Goal: Information Seeking & Learning: Learn about a topic

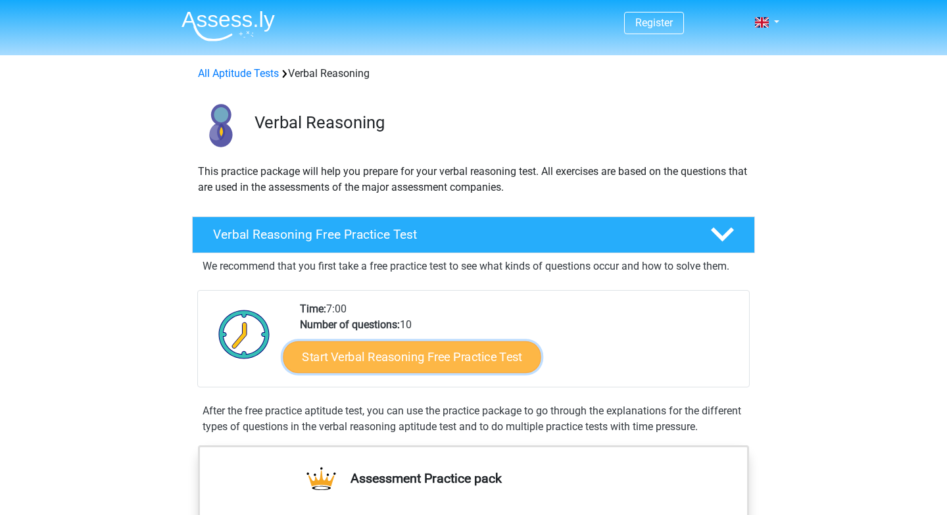
click at [418, 357] on link "Start Verbal Reasoning Free Practice Test" at bounding box center [413, 357] width 258 height 32
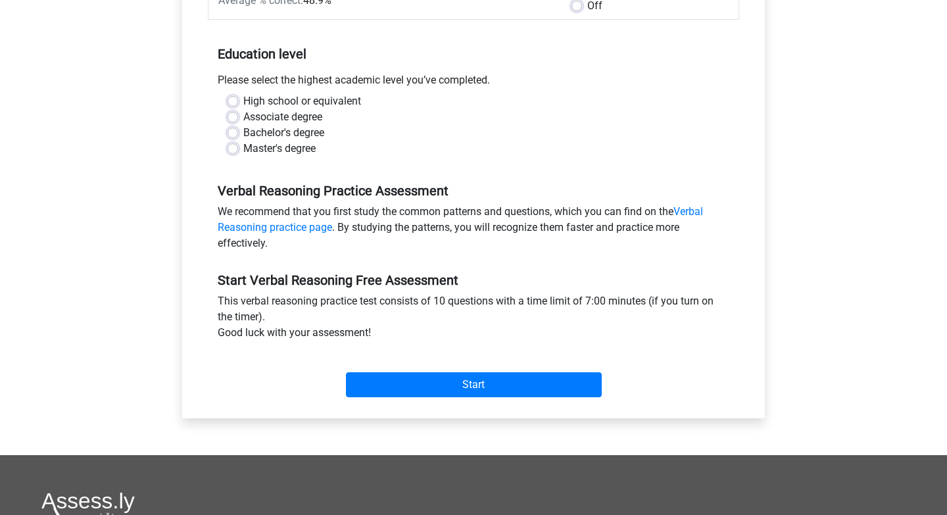
scroll to position [242, 0]
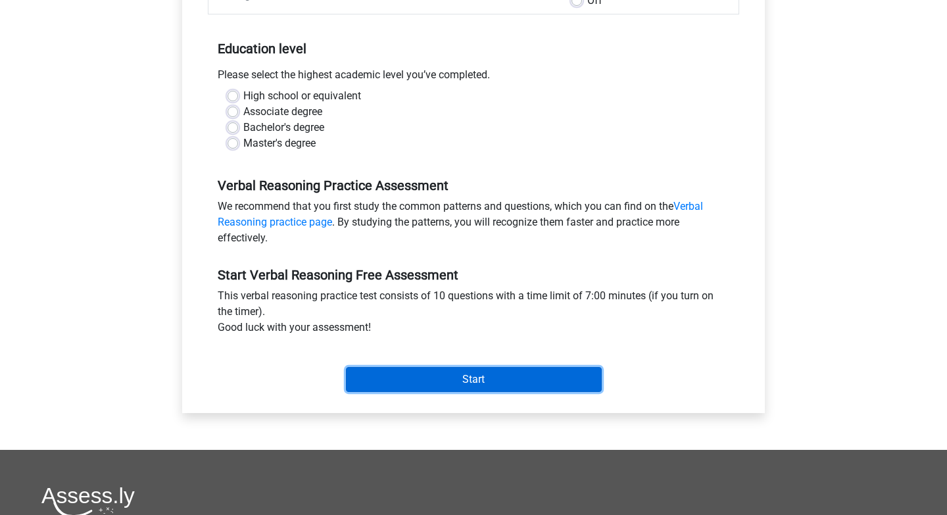
click at [437, 378] on input "Start" at bounding box center [474, 379] width 256 height 25
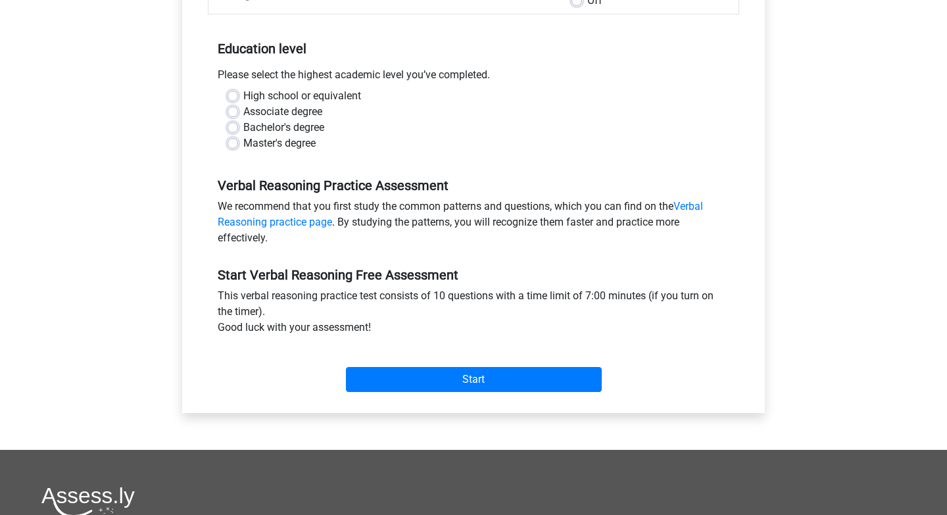
click at [243, 91] on label "High school or equivalent" at bounding box center [302, 96] width 118 height 16
click at [234, 91] on input "High school or equivalent" at bounding box center [233, 94] width 11 height 13
radio input "true"
click at [243, 97] on label "High school or equivalent" at bounding box center [302, 96] width 118 height 16
click at [233, 97] on input "High school or equivalent" at bounding box center [233, 94] width 11 height 13
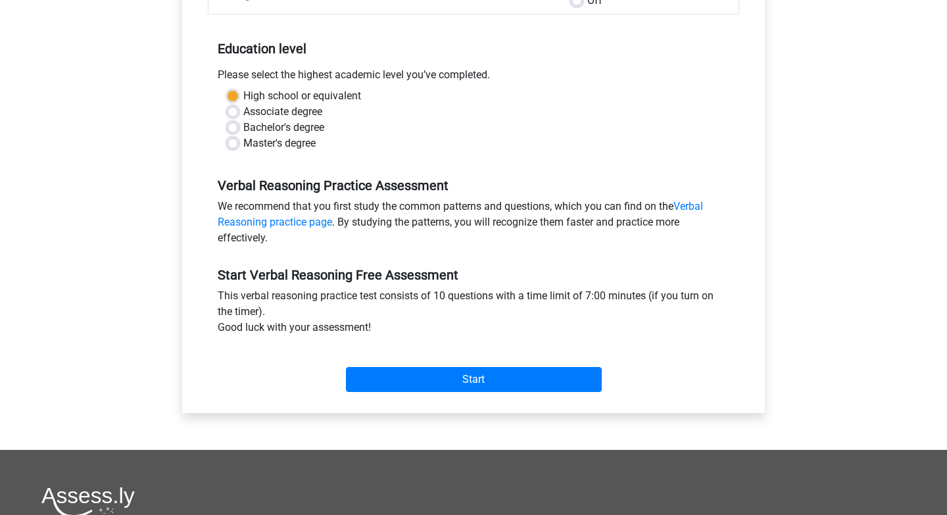
click at [409, 118] on div "Associate degree" at bounding box center [474, 112] width 492 height 16
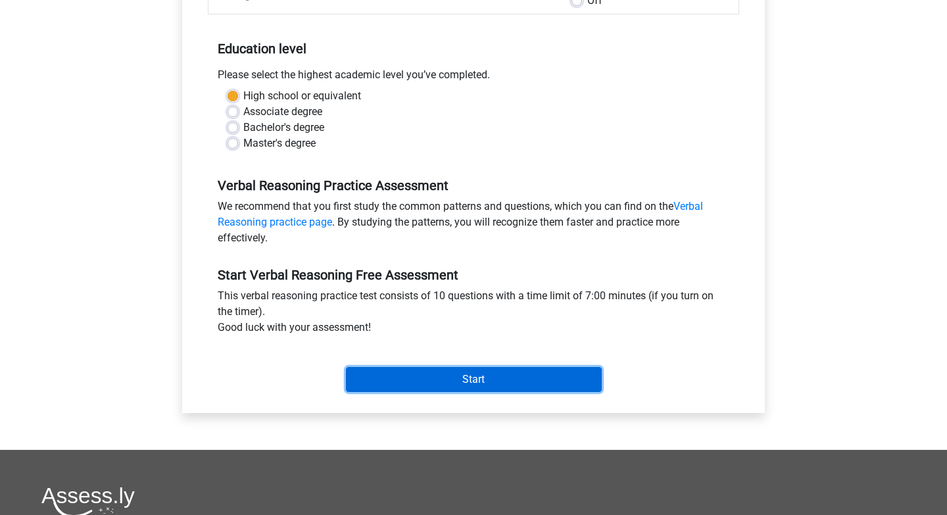
click at [410, 381] on input "Start" at bounding box center [474, 379] width 256 height 25
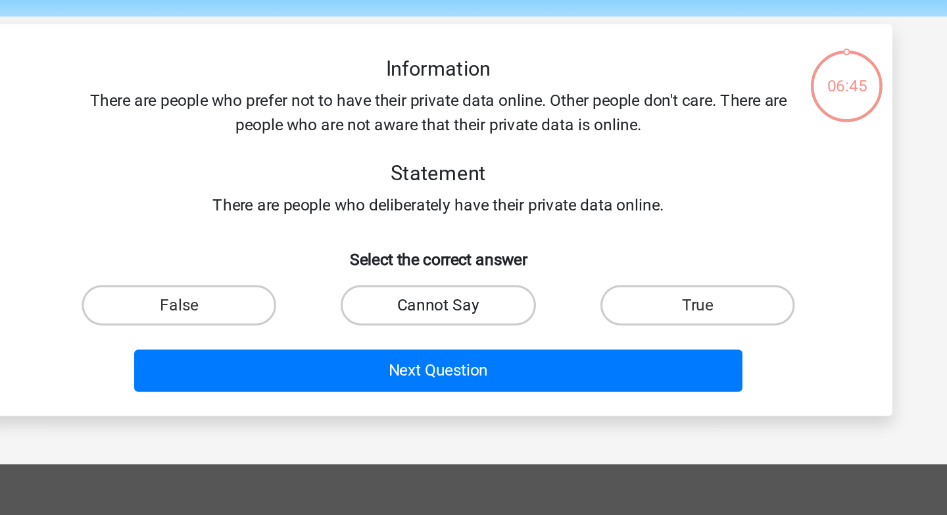
click at [481, 243] on label "Cannot Say" at bounding box center [473, 244] width 127 height 26
click at [481, 244] on input "Cannot Say" at bounding box center [478, 248] width 9 height 9
radio input "true"
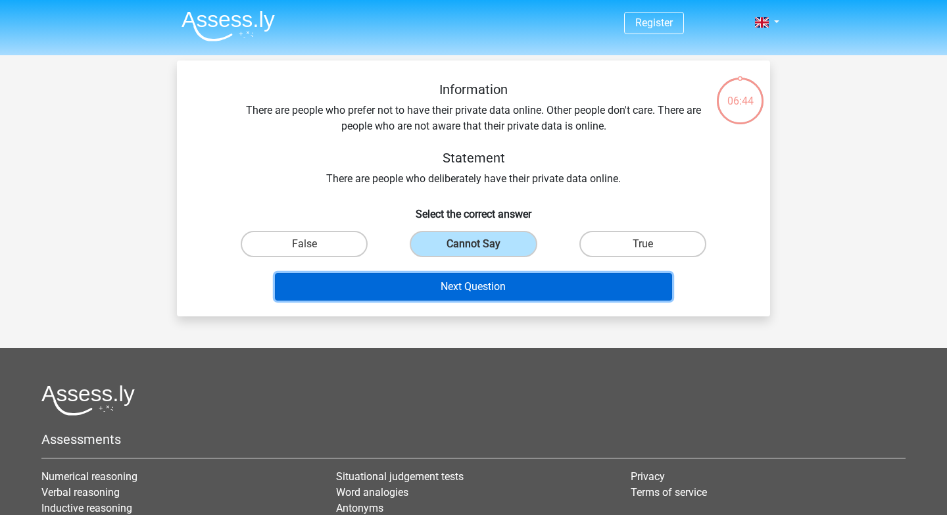
click at [456, 293] on button "Next Question" at bounding box center [474, 287] width 398 height 28
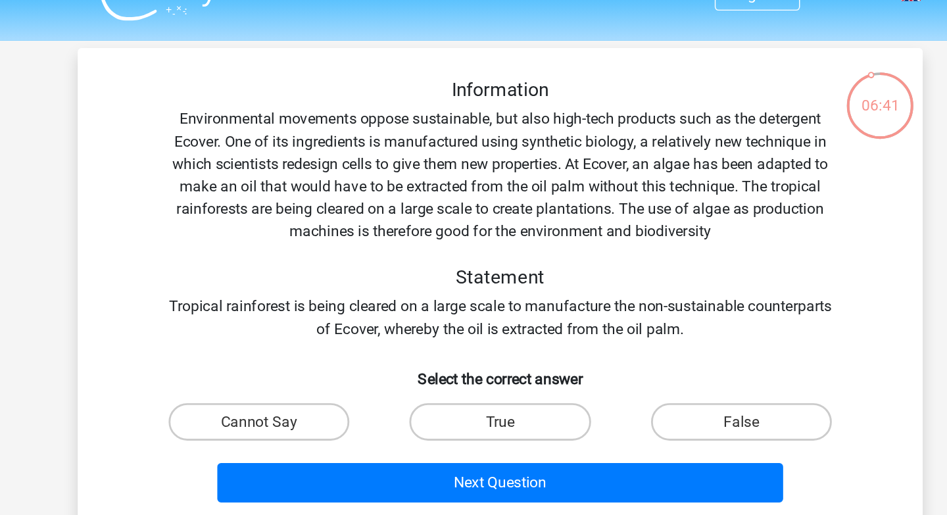
scroll to position [20, 0]
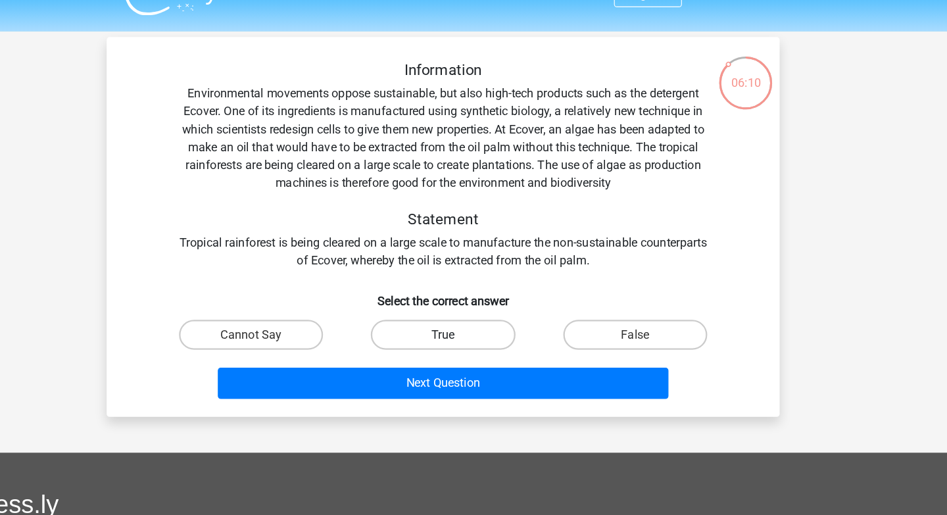
click at [474, 301] on label "True" at bounding box center [473, 303] width 127 height 26
click at [474, 303] on input "True" at bounding box center [478, 307] width 9 height 9
radio input "true"
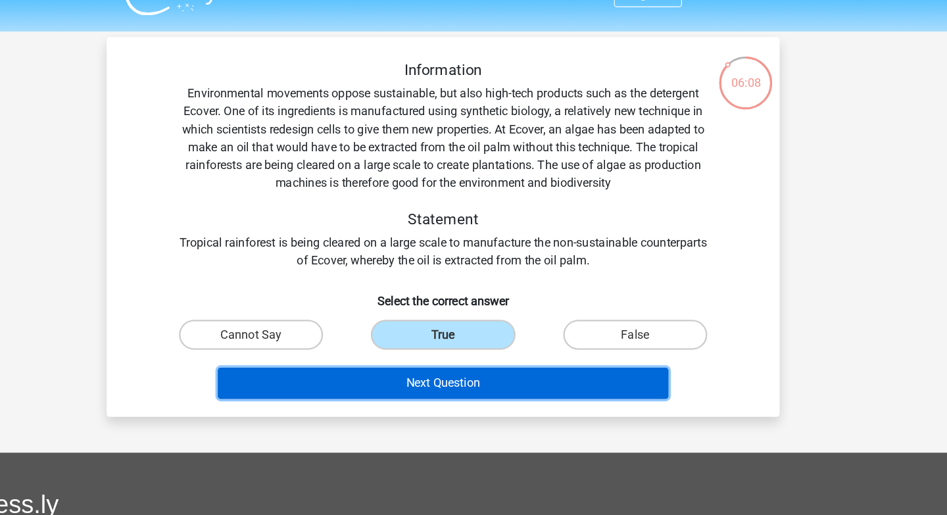
click at [484, 347] on button "Next Question" at bounding box center [474, 346] width 398 height 28
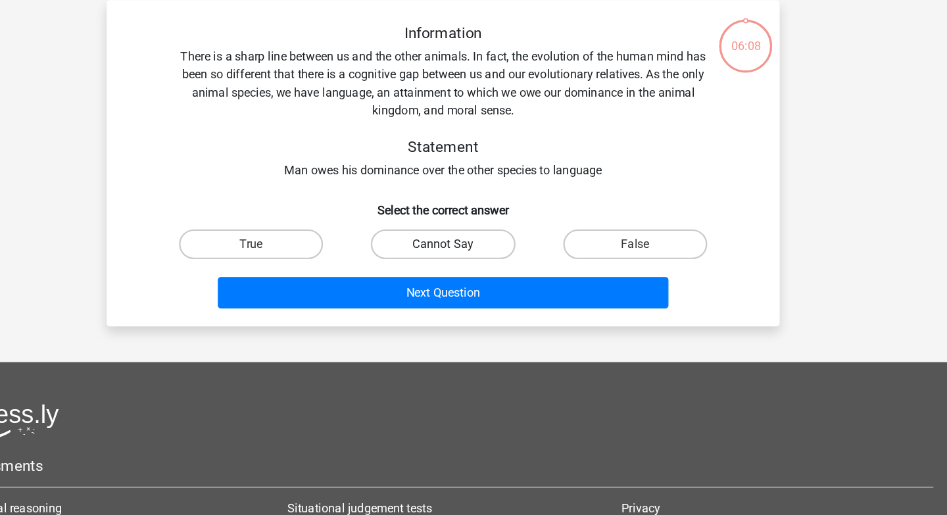
scroll to position [0, 0]
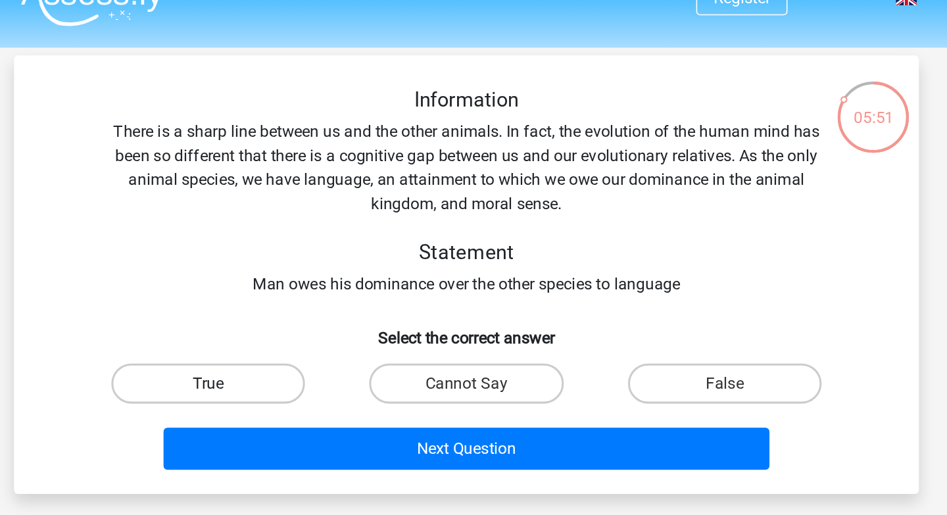
click at [314, 272] on label "True" at bounding box center [304, 275] width 127 height 26
click at [313, 276] on input "True" at bounding box center [309, 280] width 9 height 9
radio input "true"
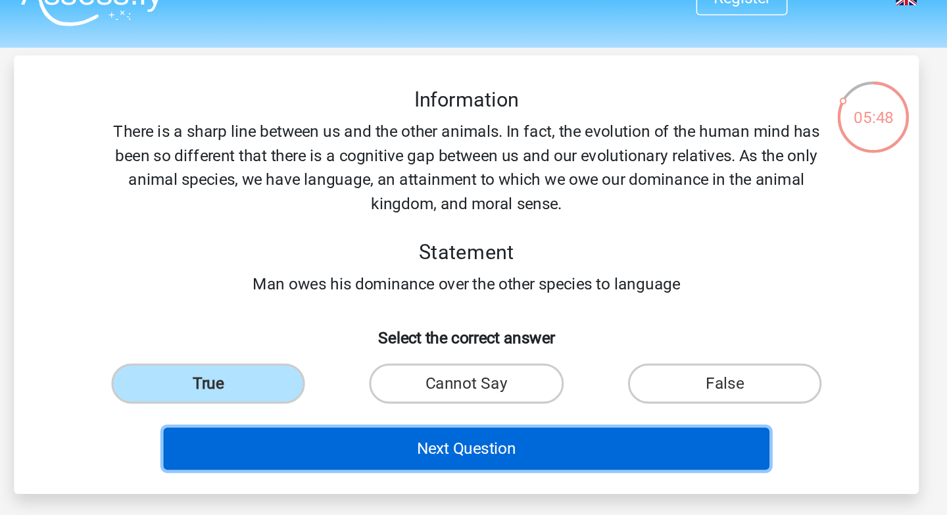
click at [455, 313] on button "Next Question" at bounding box center [474, 319] width 398 height 28
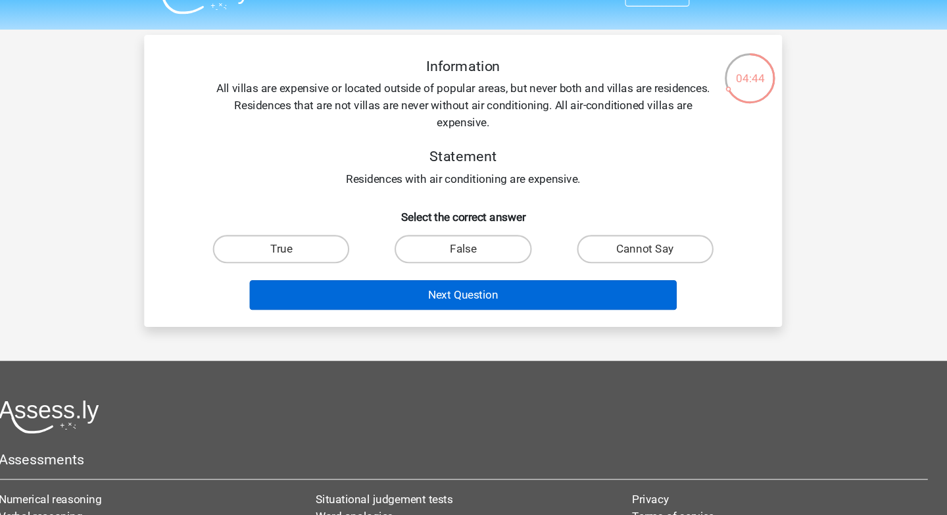
scroll to position [11, 0]
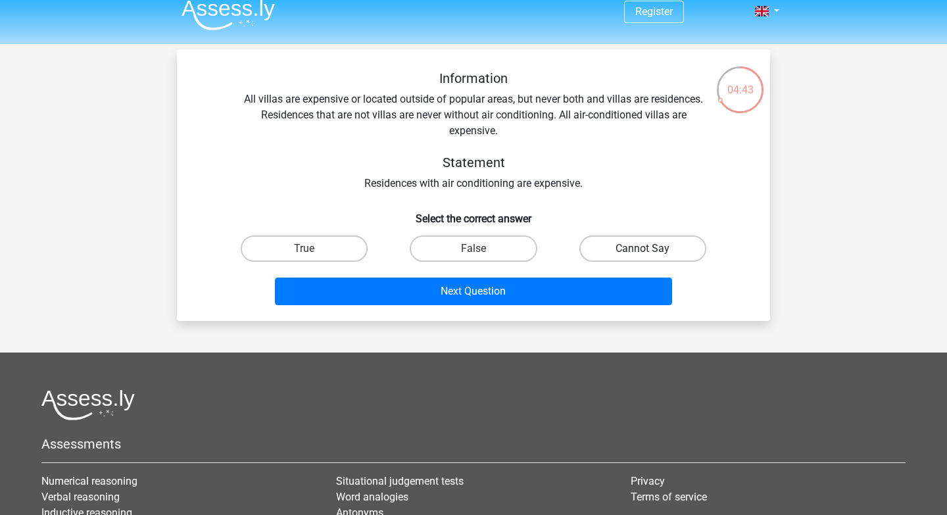
click at [641, 251] on label "Cannot Say" at bounding box center [643, 248] width 127 height 26
click at [643, 251] on input "Cannot Say" at bounding box center [647, 253] width 9 height 9
radio input "true"
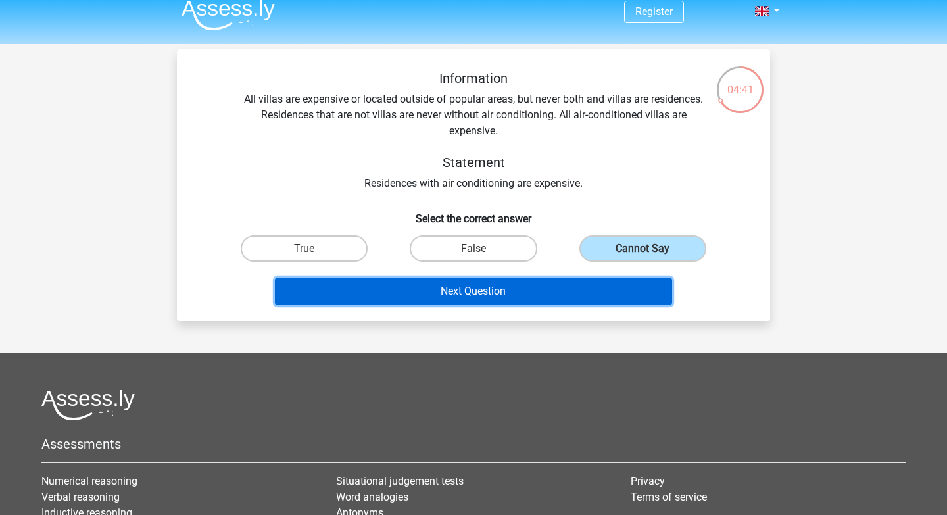
click at [557, 296] on button "Next Question" at bounding box center [474, 292] width 398 height 28
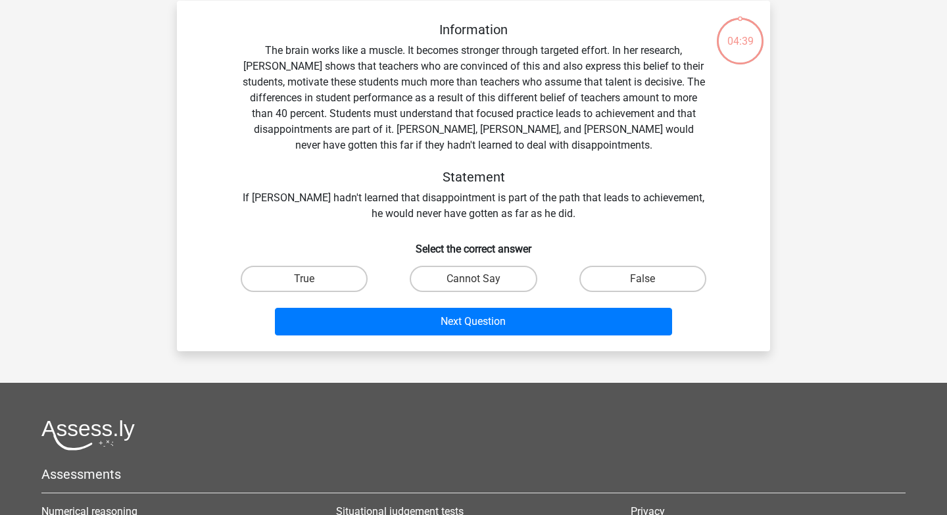
scroll to position [61, 0]
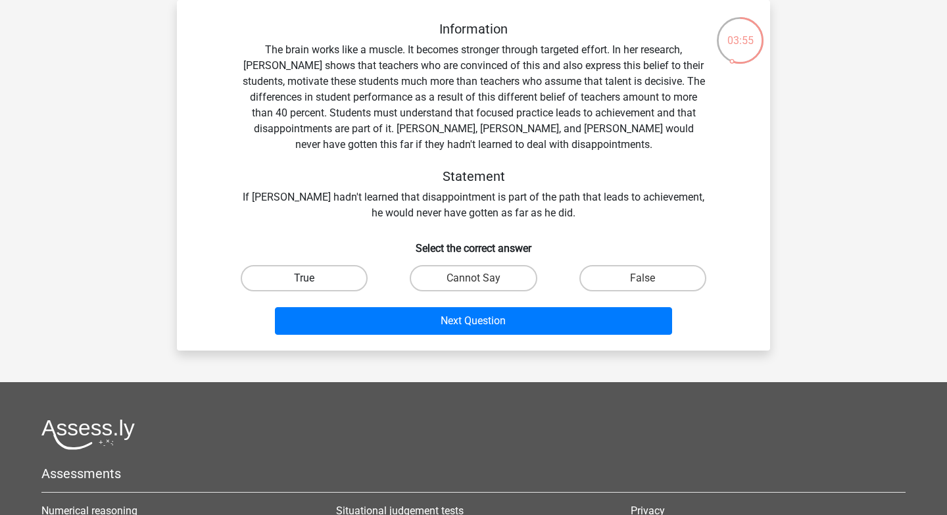
click at [347, 272] on label "True" at bounding box center [304, 278] width 127 height 26
click at [313, 278] on input "True" at bounding box center [309, 282] width 9 height 9
radio input "true"
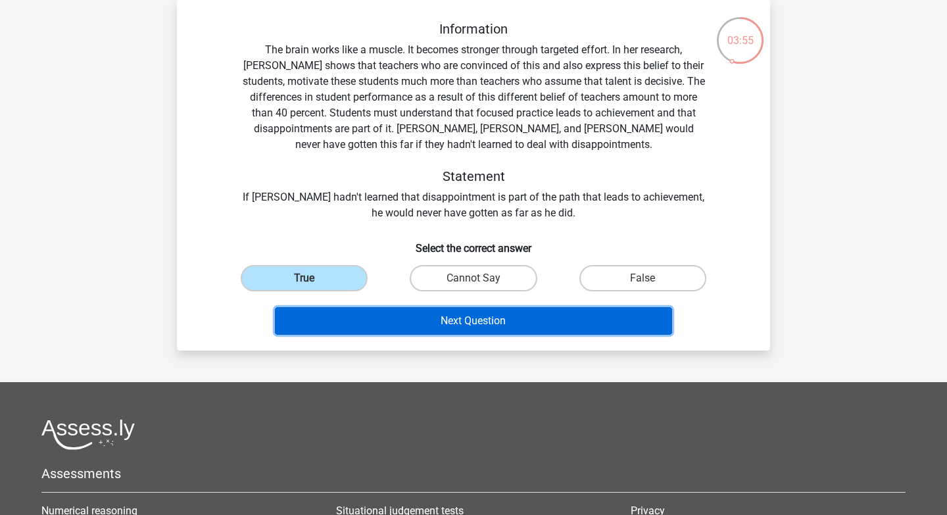
click at [532, 317] on button "Next Question" at bounding box center [474, 321] width 398 height 28
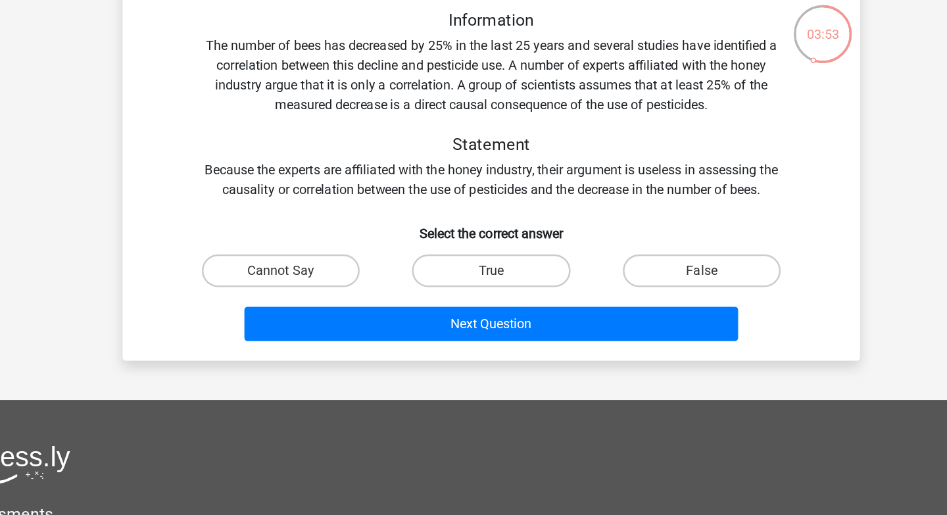
scroll to position [0, 0]
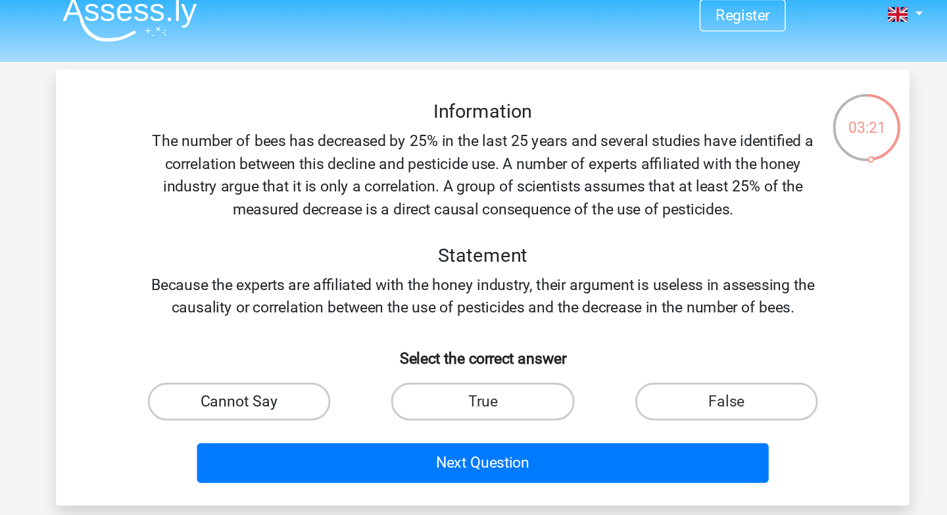
click at [323, 284] on label "Cannot Say" at bounding box center [304, 291] width 127 height 26
click at [313, 291] on input "Cannot Say" at bounding box center [309, 295] width 9 height 9
radio input "true"
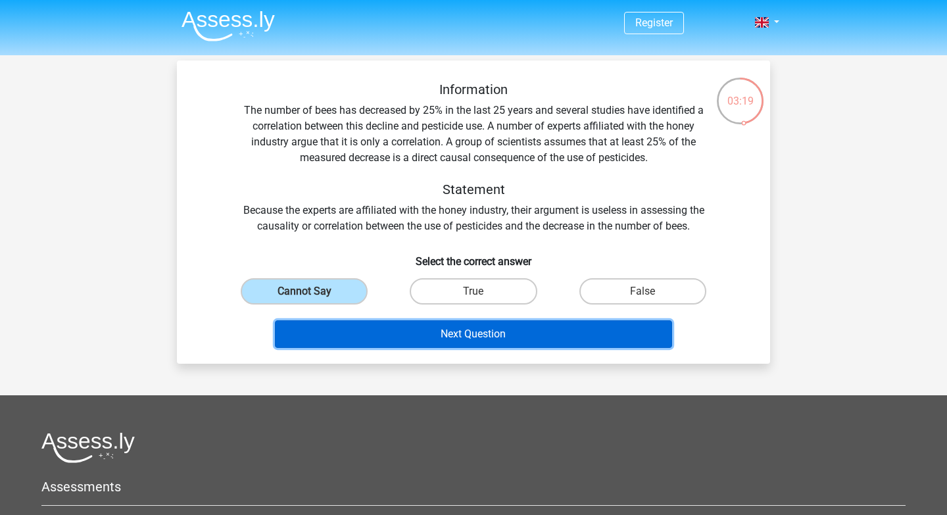
click at [427, 342] on button "Next Question" at bounding box center [474, 334] width 398 height 28
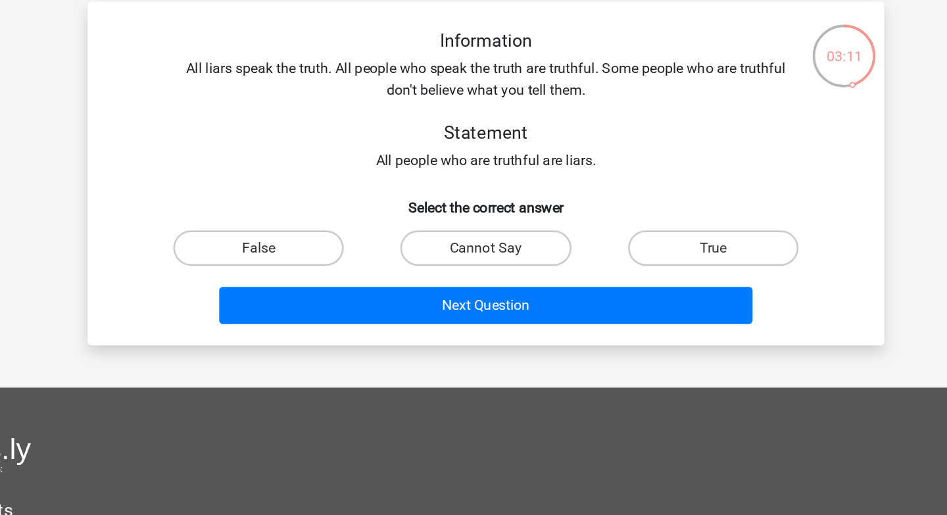
scroll to position [59, 0]
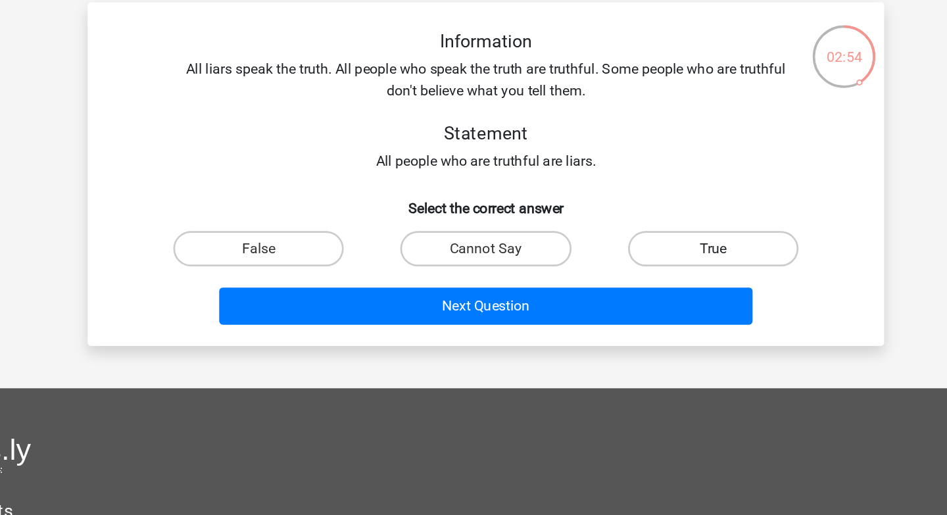
click at [668, 188] on label "True" at bounding box center [643, 185] width 127 height 26
click at [651, 188] on input "True" at bounding box center [647, 190] width 9 height 9
radio input "true"
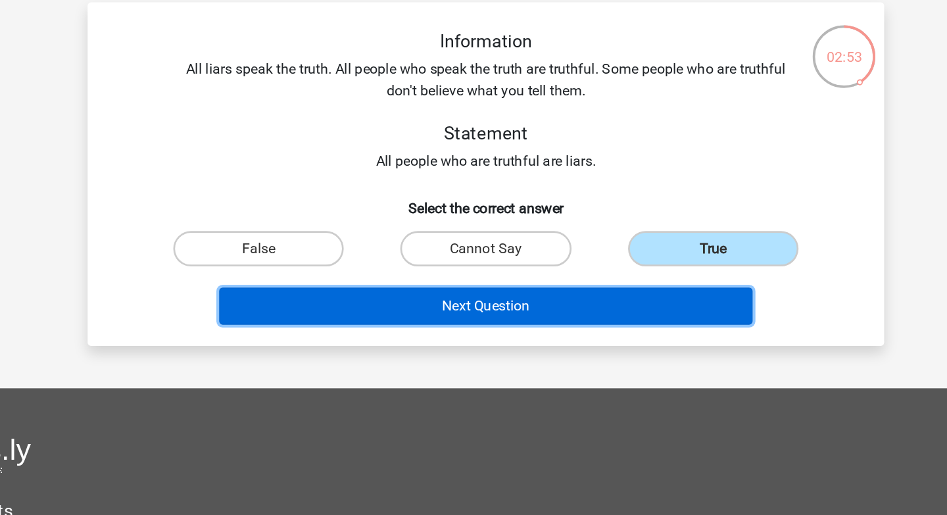
click at [539, 230] on button "Next Question" at bounding box center [474, 228] width 398 height 28
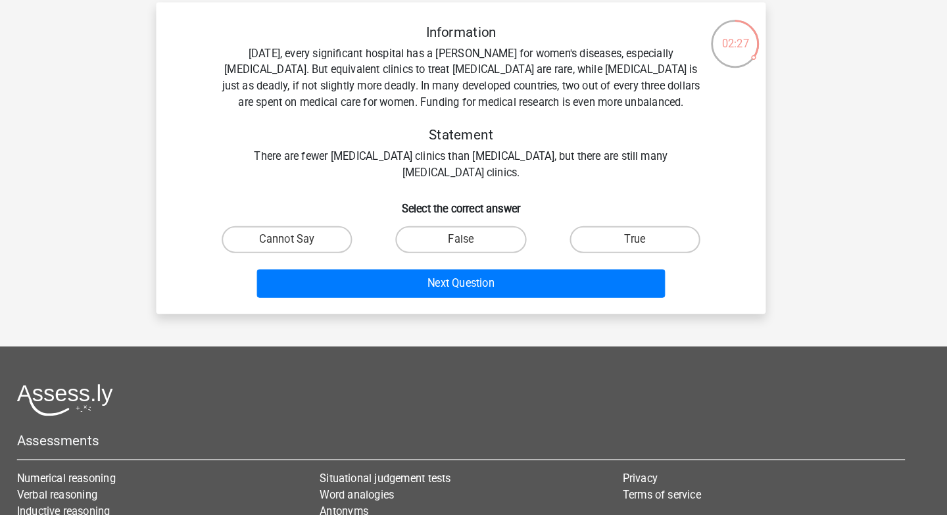
scroll to position [53, 0]
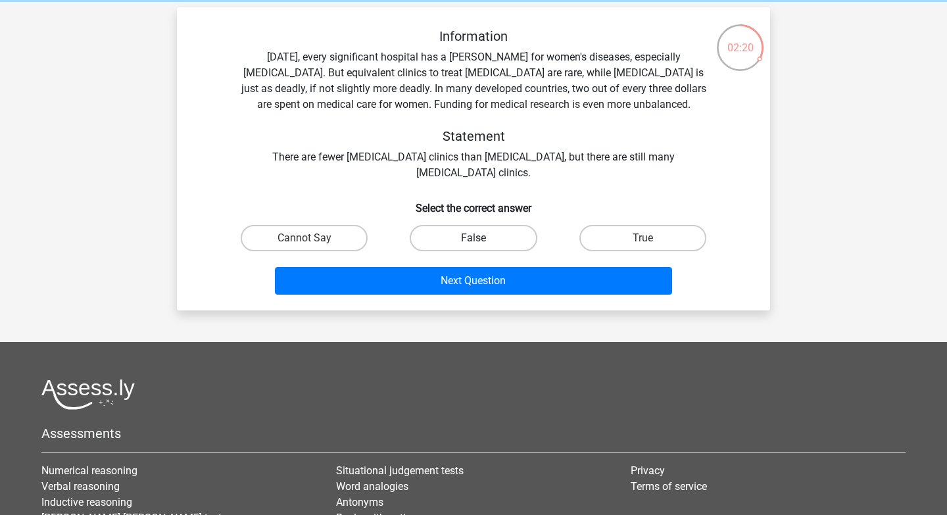
click at [487, 234] on label "False" at bounding box center [473, 238] width 127 height 26
click at [482, 238] on input "False" at bounding box center [478, 242] width 9 height 9
radio input "true"
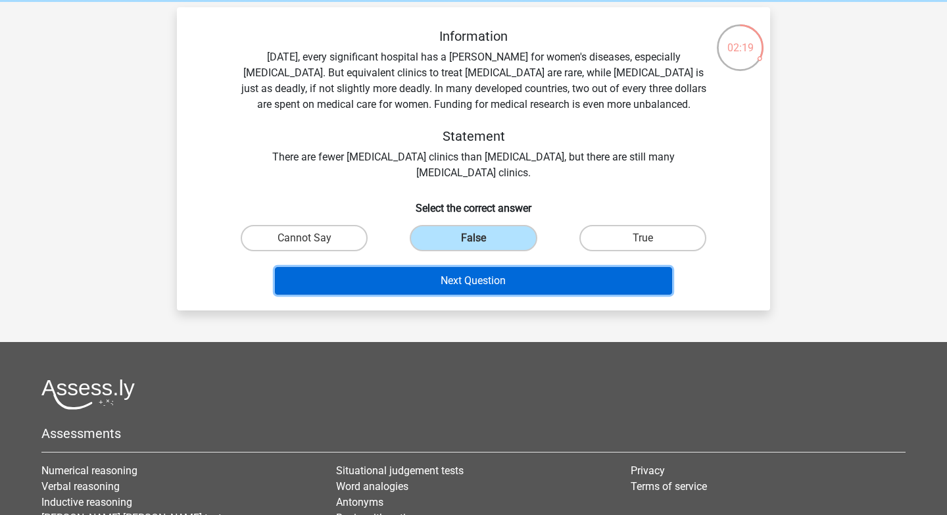
click at [515, 282] on button "Next Question" at bounding box center [474, 281] width 398 height 28
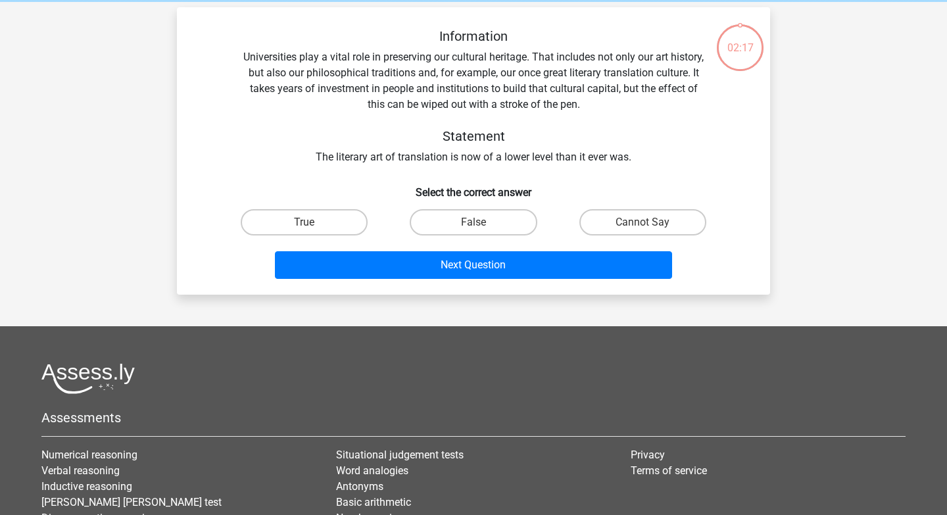
scroll to position [61, 0]
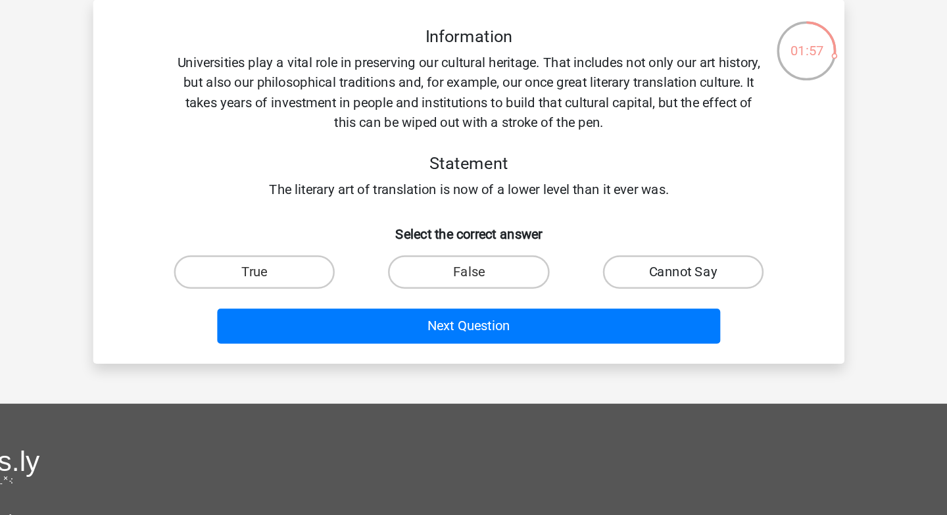
click at [683, 216] on label "Cannot Say" at bounding box center [643, 215] width 127 height 26
click at [651, 216] on input "Cannot Say" at bounding box center [647, 219] width 9 height 9
radio input "true"
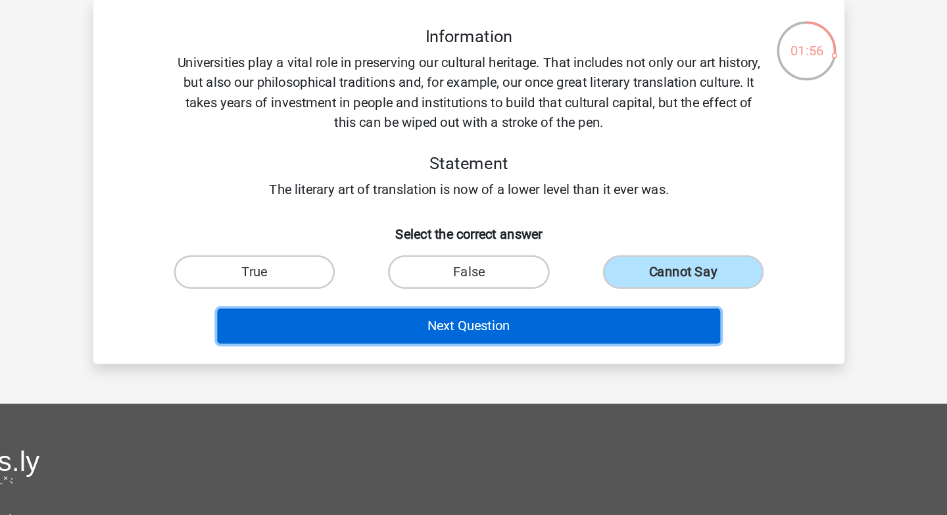
click at [590, 260] on button "Next Question" at bounding box center [474, 258] width 398 height 28
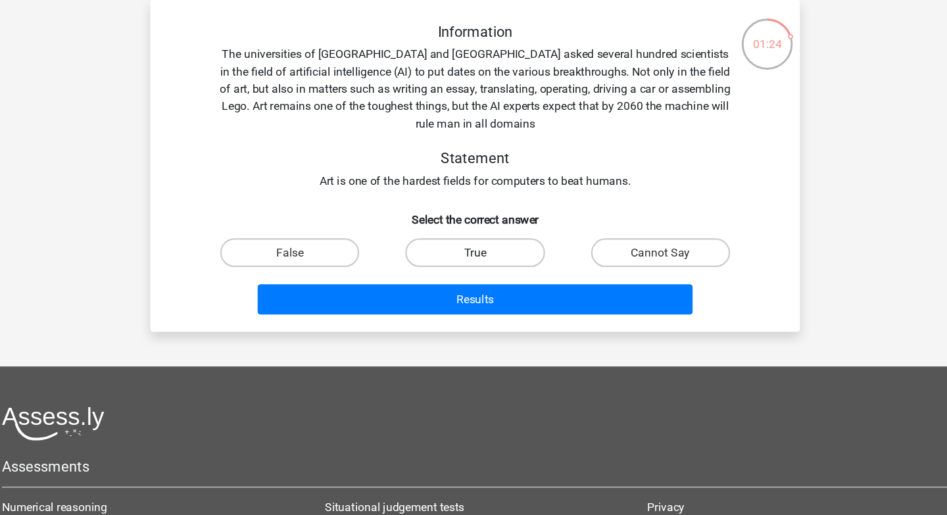
click at [467, 232] on label "True" at bounding box center [473, 231] width 127 height 26
click at [474, 232] on input "True" at bounding box center [478, 235] width 9 height 9
radio input "true"
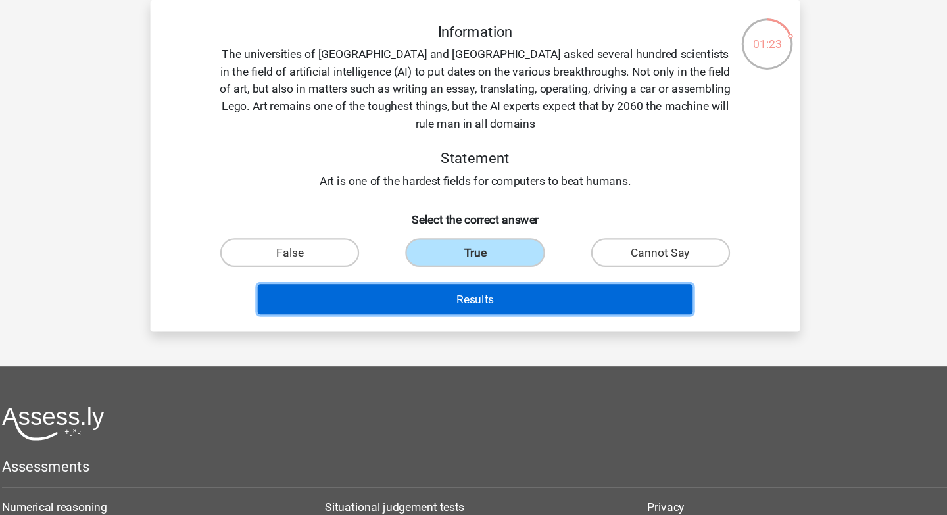
click at [484, 269] on button "Results" at bounding box center [474, 274] width 398 height 28
